Goal: Information Seeking & Learning: Understand process/instructions

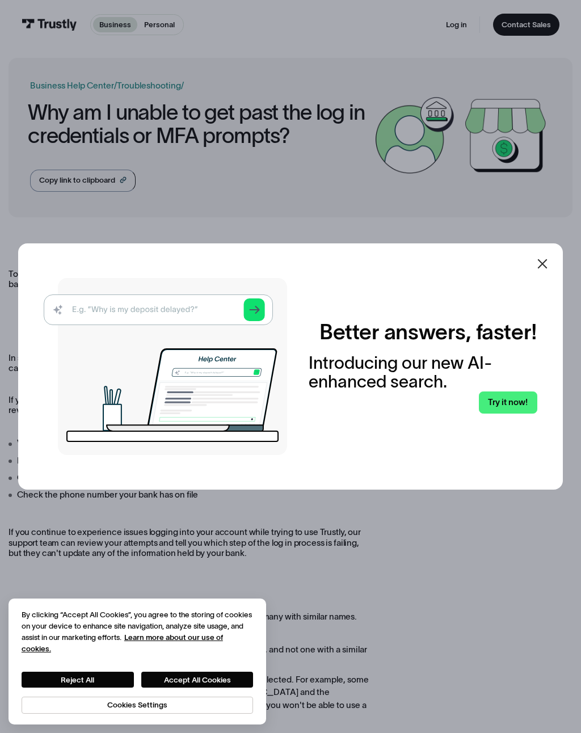
click at [548, 271] on icon at bounding box center [543, 264] width 14 height 14
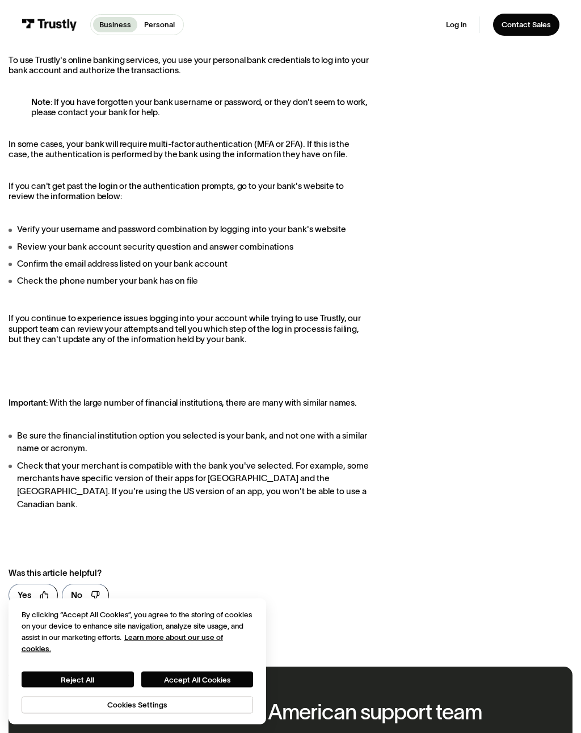
scroll to position [231, 0]
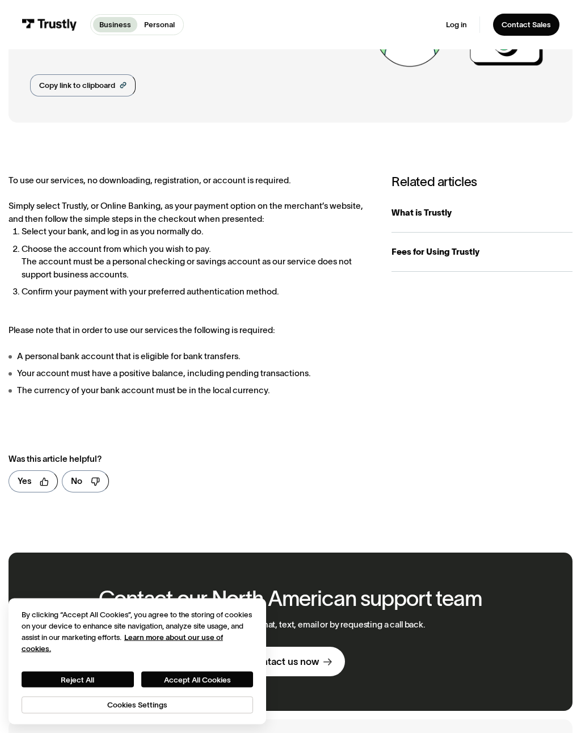
scroll to position [81, 0]
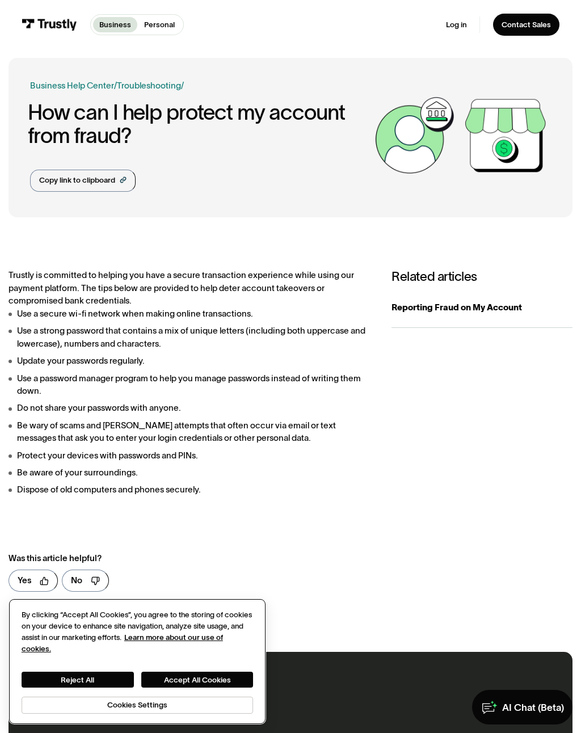
click at [221, 677] on button "Accept All Cookies" at bounding box center [197, 680] width 112 height 16
